Goal: Navigation & Orientation: Find specific page/section

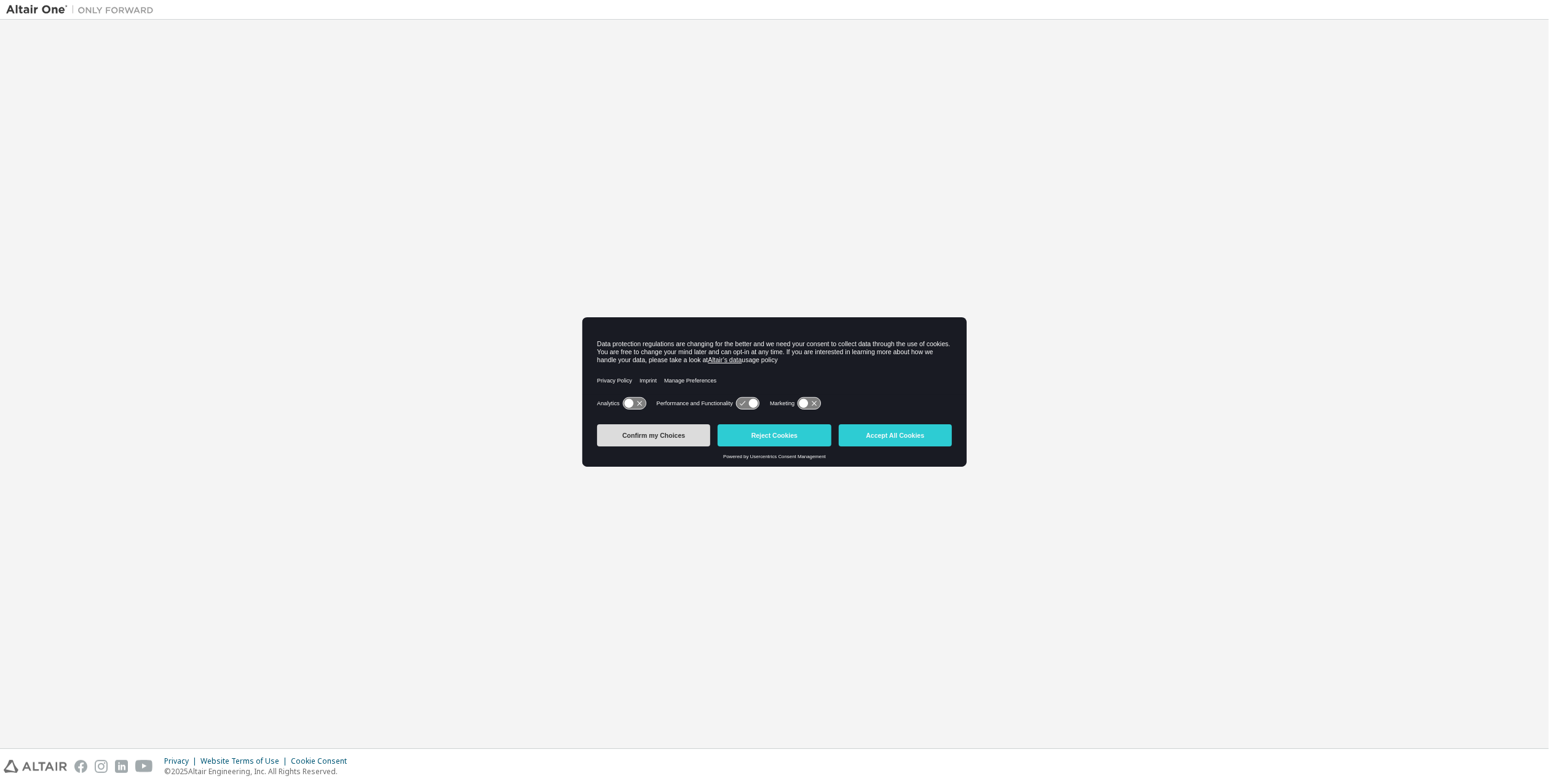
click at [653, 434] on button "Confirm my Choices" at bounding box center [653, 435] width 113 height 22
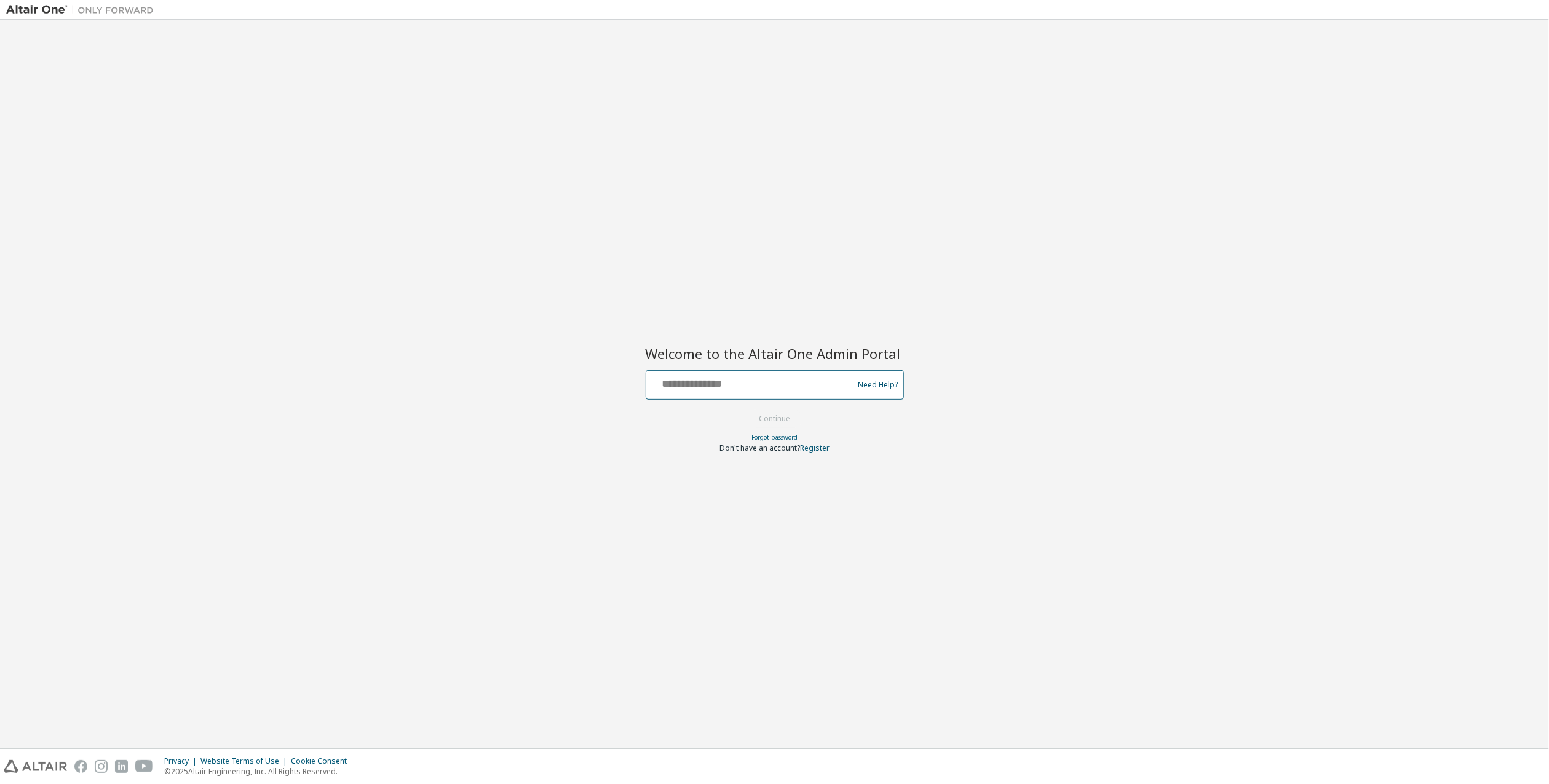
click at [753, 380] on input "text" at bounding box center [751, 382] width 201 height 18
type input "**********"
click at [785, 421] on button "Continue" at bounding box center [774, 419] width 57 height 18
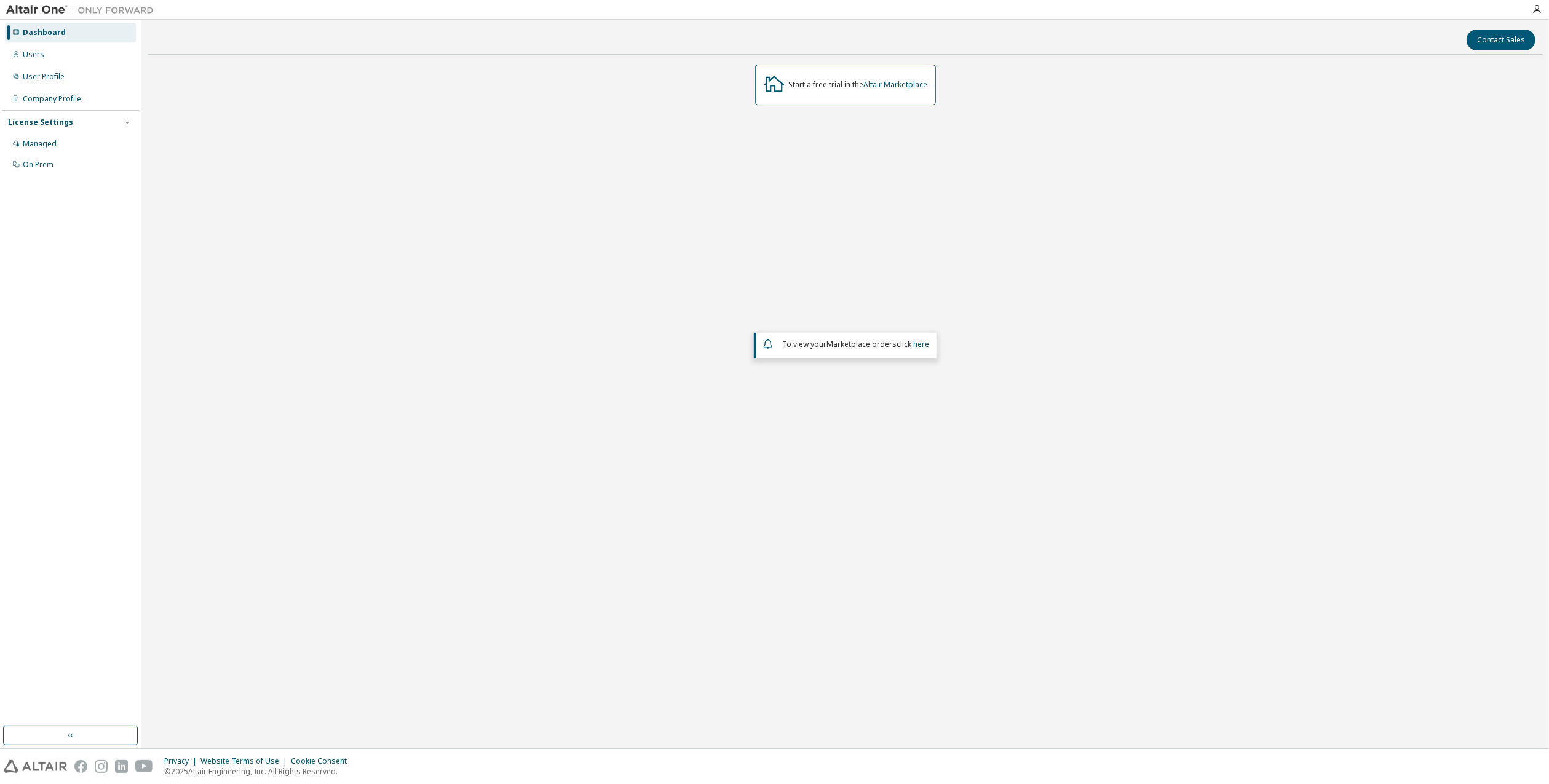
click at [815, 342] on span "To view your Marketplace orders click here" at bounding box center [856, 344] width 147 height 11
click at [32, 53] on div "Users" at bounding box center [34, 55] width 21 height 10
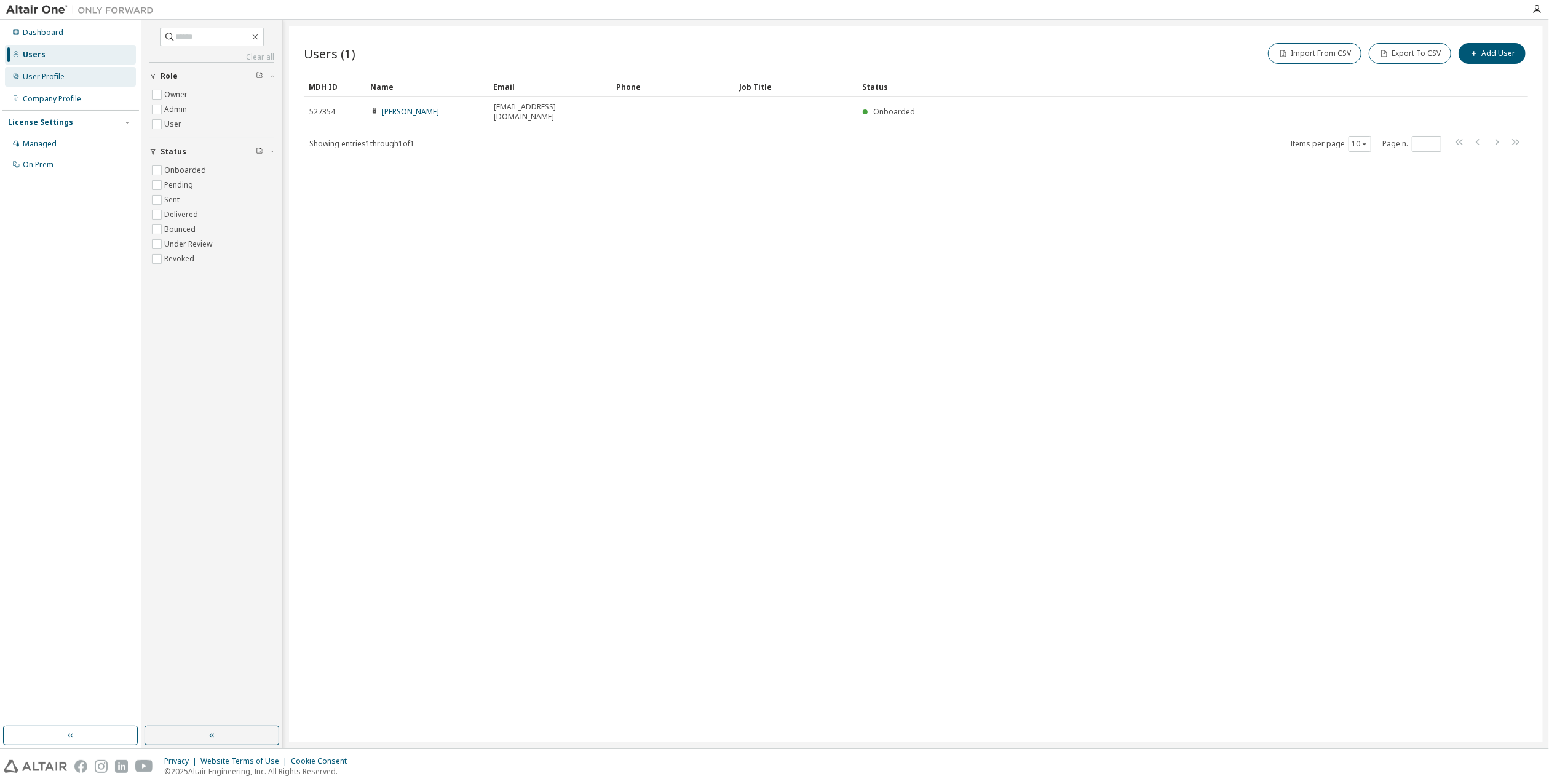
click at [43, 75] on div "User Profile" at bounding box center [44, 77] width 42 height 10
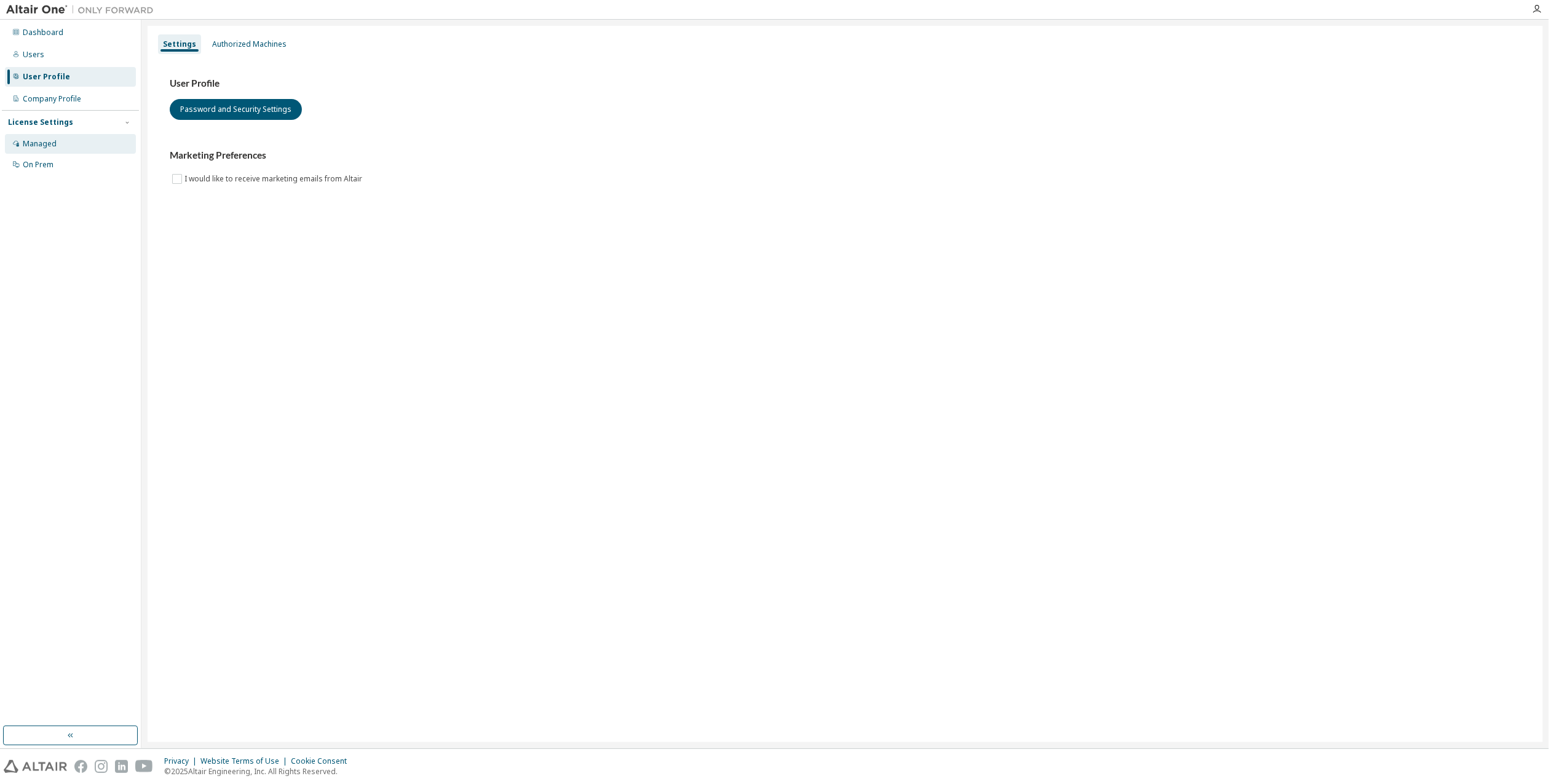
click at [45, 140] on div "Managed" at bounding box center [40, 144] width 34 height 10
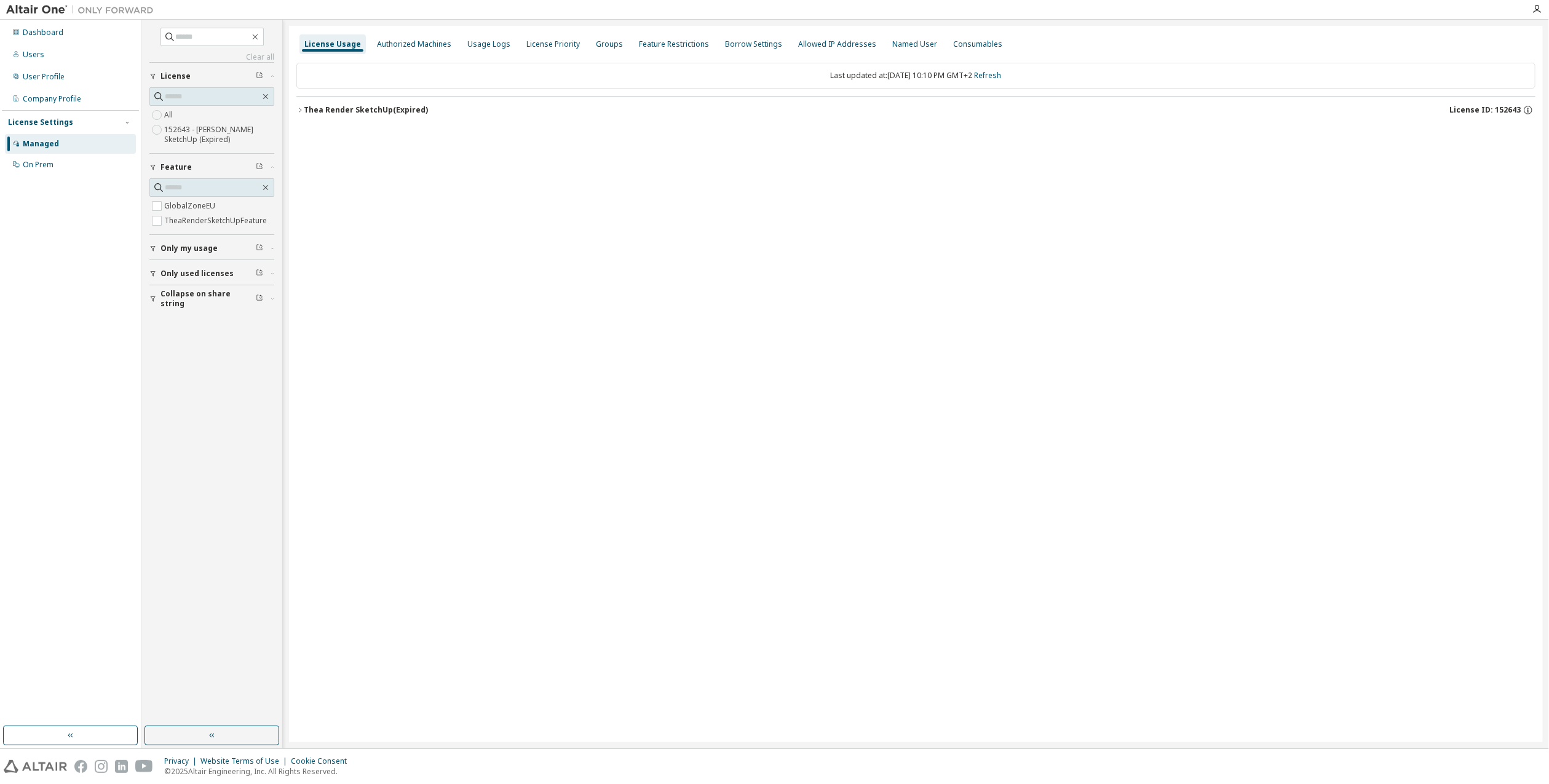
click at [300, 110] on icon "button" at bounding box center [300, 109] width 2 height 4
click at [169, 270] on span "Only used licenses" at bounding box center [197, 273] width 74 height 10
click at [175, 328] on span "Collapse on share string" at bounding box center [207, 335] width 95 height 20
click at [1518, 135] on icon "button" at bounding box center [1518, 135] width 11 height 11
click at [1519, 135] on icon "button" at bounding box center [1518, 135] width 11 height 11
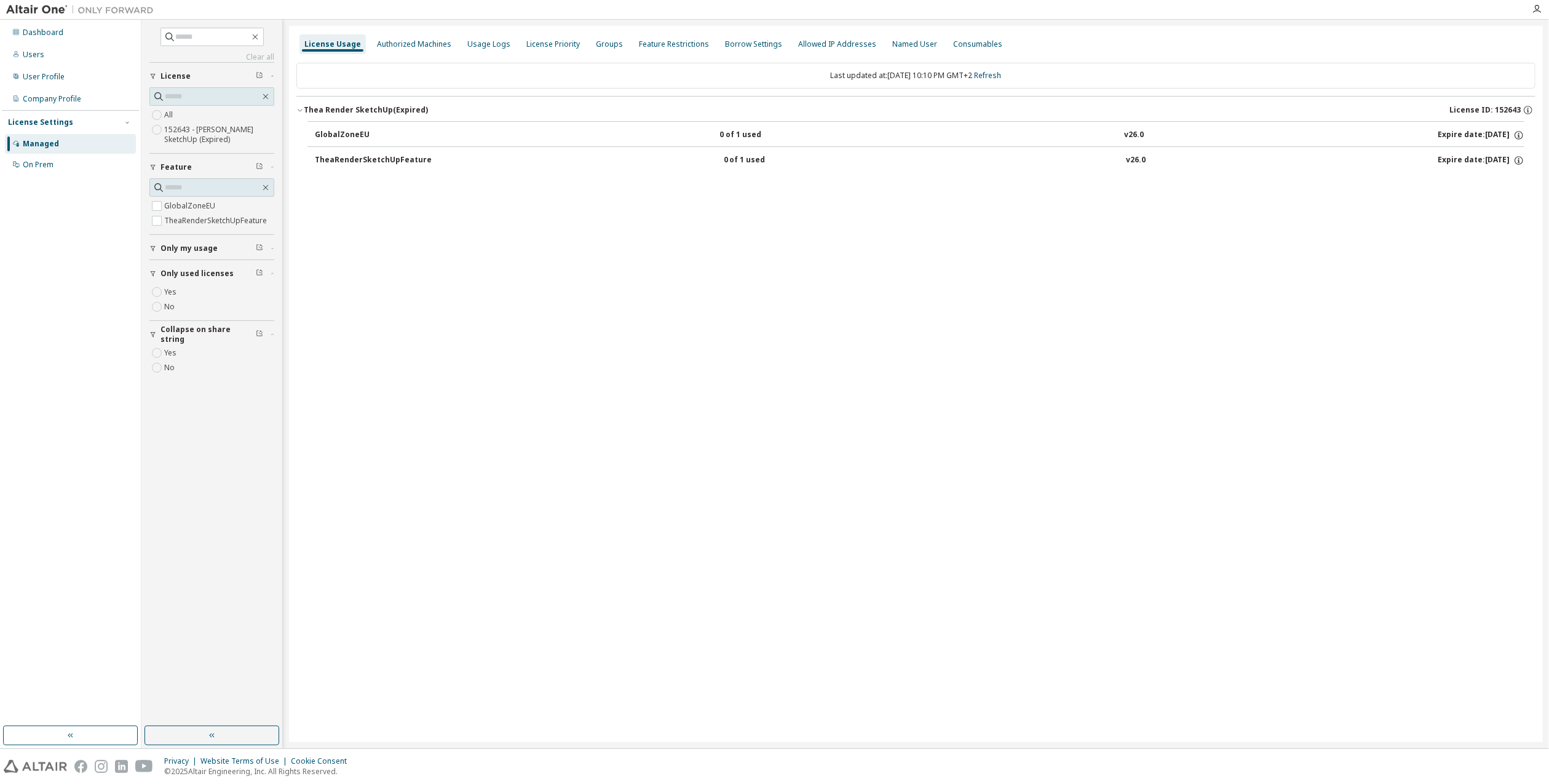
click at [1385, 234] on div "License Usage Authorized Machines Usage Logs License Priority Groups Feature Re…" at bounding box center [915, 383] width 1253 height 716
click at [1533, 6] on icon "button" at bounding box center [1537, 9] width 10 height 10
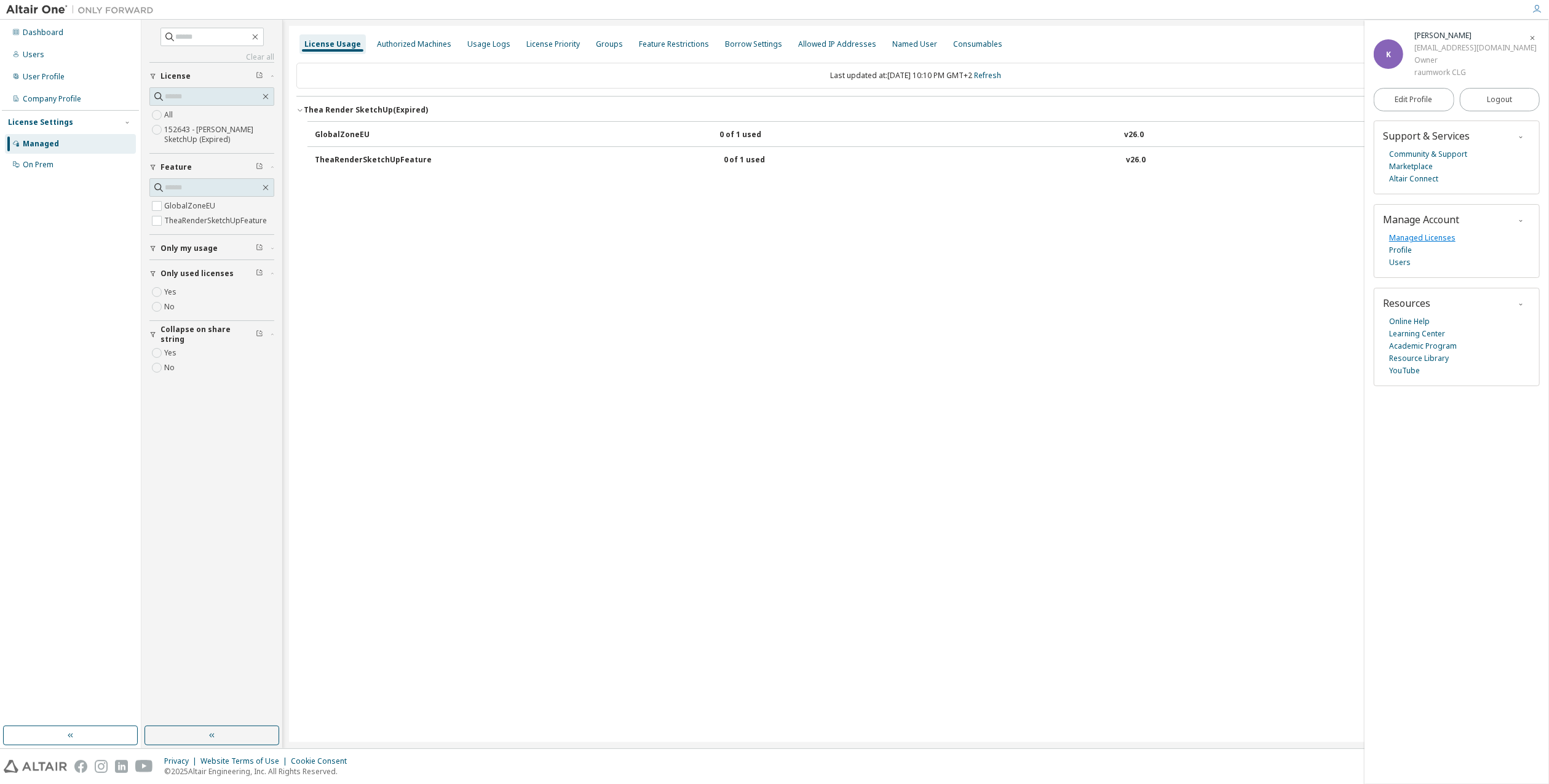
click at [1419, 237] on link "Managed Licenses" at bounding box center [1422, 238] width 66 height 12
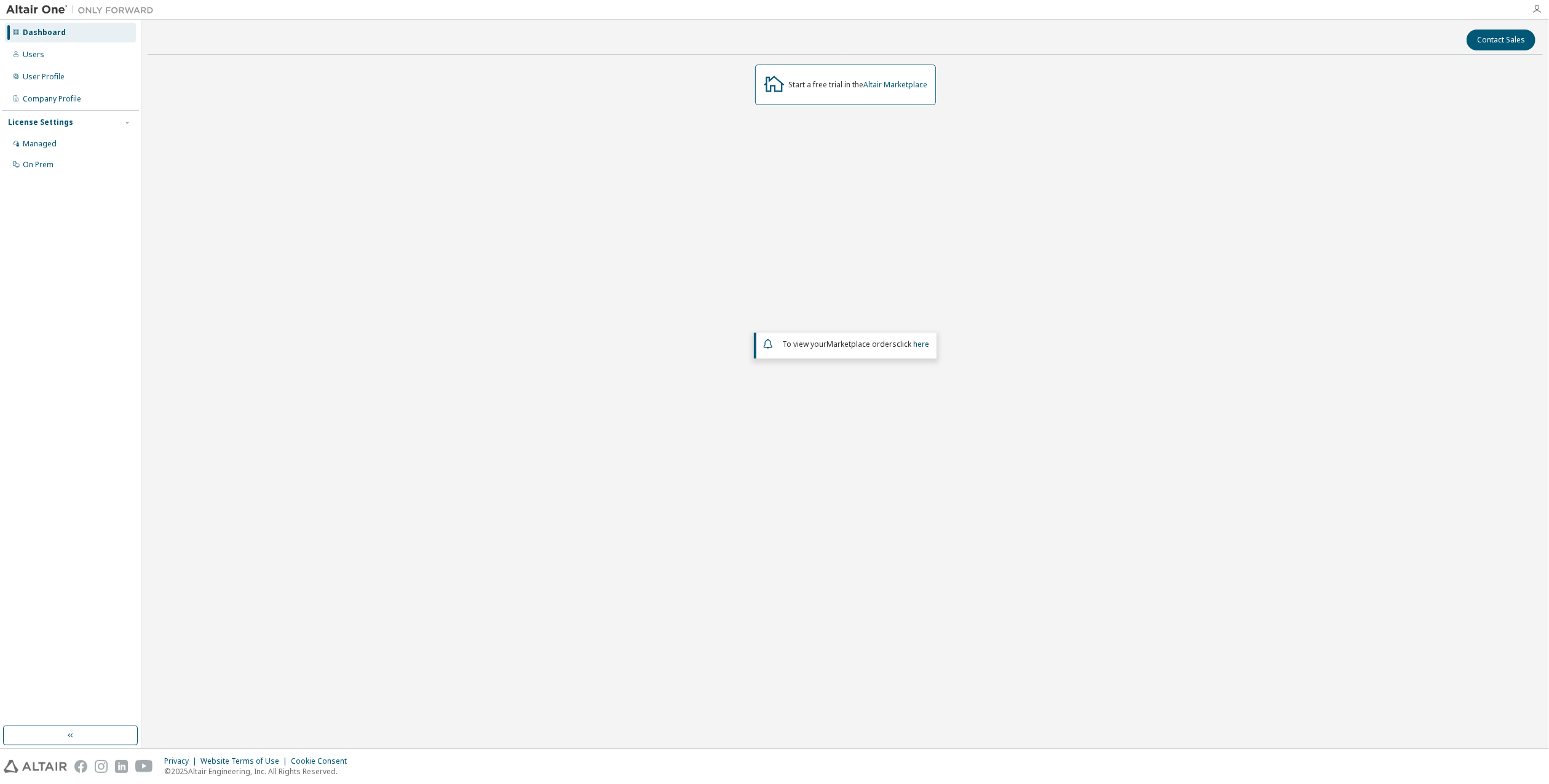
click at [1534, 4] on icon "button" at bounding box center [1537, 9] width 10 height 10
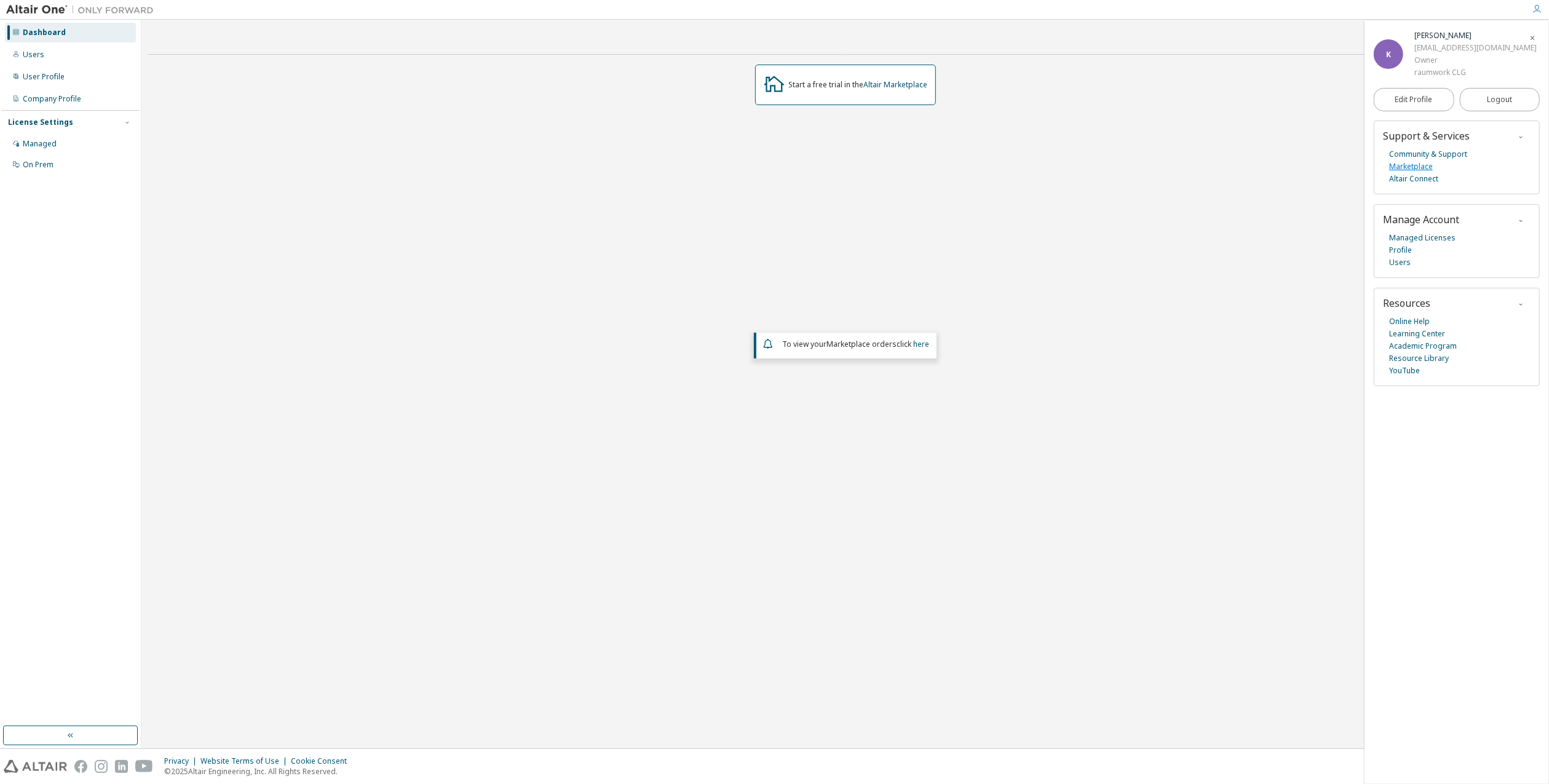
click at [1419, 166] on link "Marketplace" at bounding box center [1410, 166] width 44 height 12
